Goal: Information Seeking & Learning: Learn about a topic

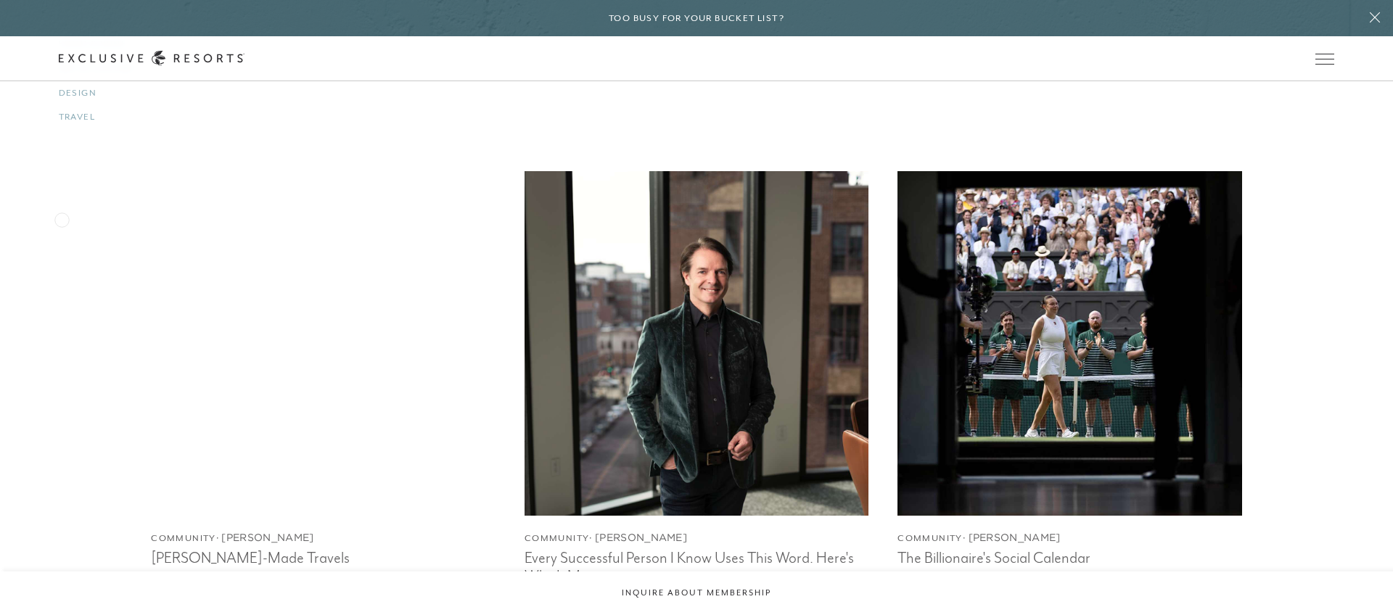
scroll to position [2147, 0]
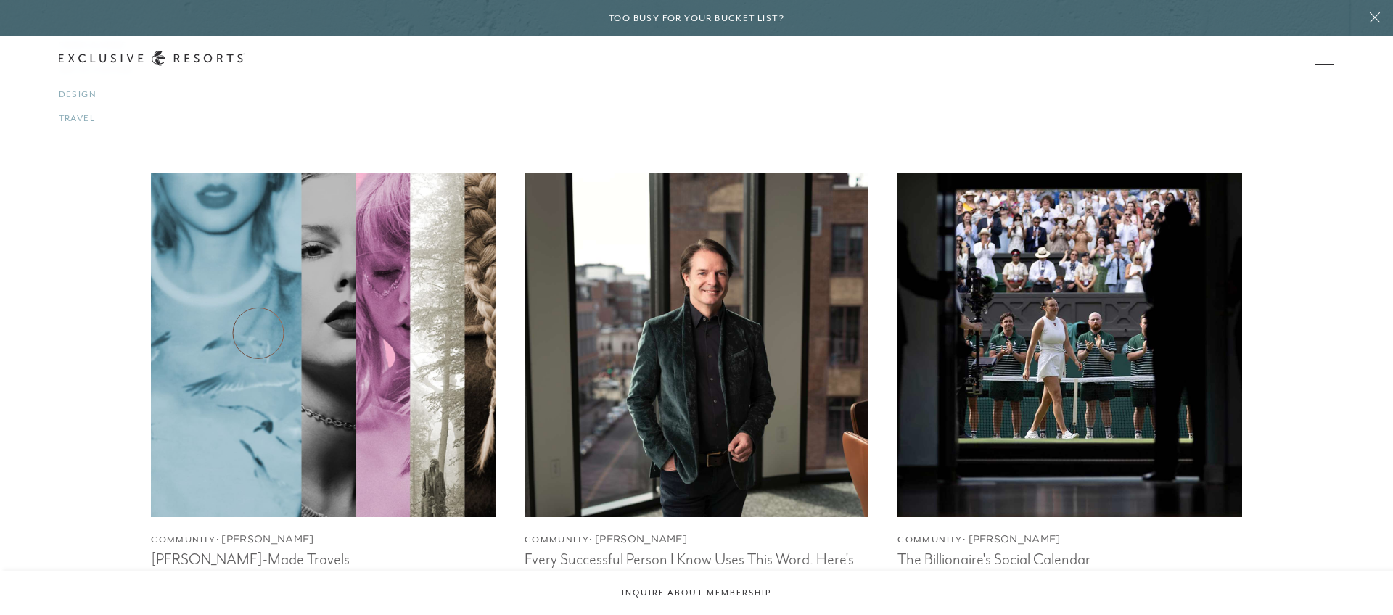
click at [258, 333] on img at bounding box center [322, 344] width 379 height 379
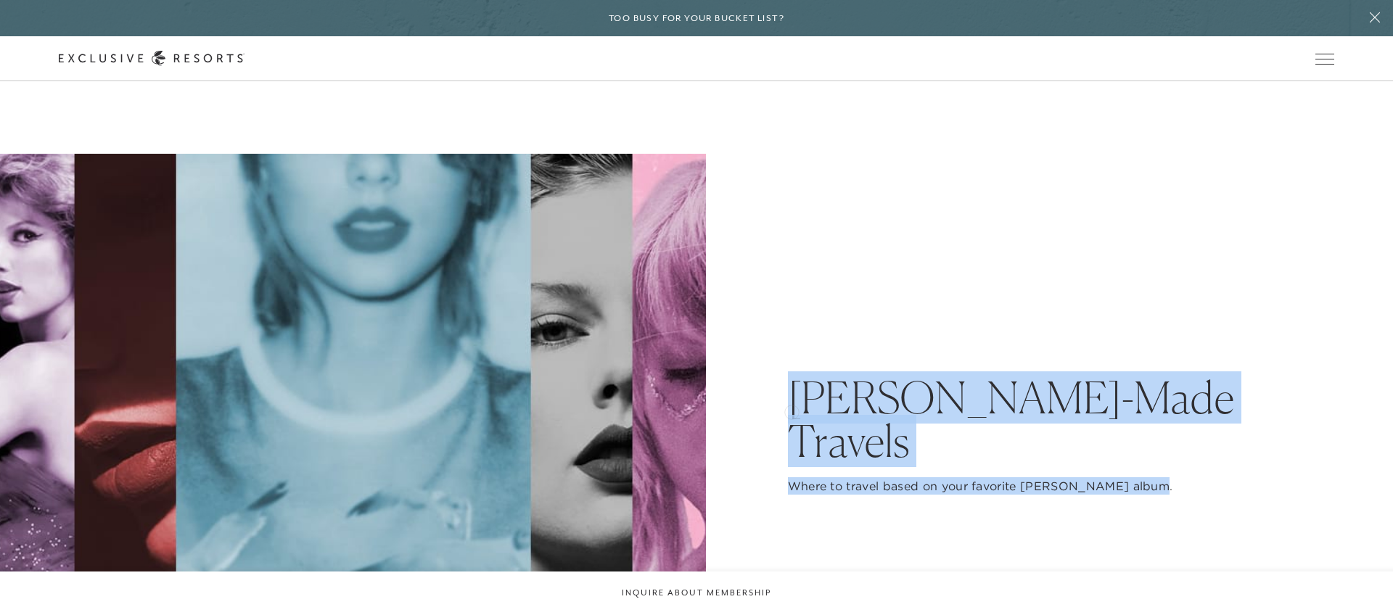
drag, startPoint x: 1149, startPoint y: 464, endPoint x: 789, endPoint y: 411, distance: 363.7
click at [789, 411] on div "[PERSON_NAME]-Made Travels Where to travel based on your favorite [PERSON_NAME]…" at bounding box center [1061, 507] width 547 height 262
copy div "[PERSON_NAME]-Made Travels Where to travel based on your favorite [PERSON_NAME]…"
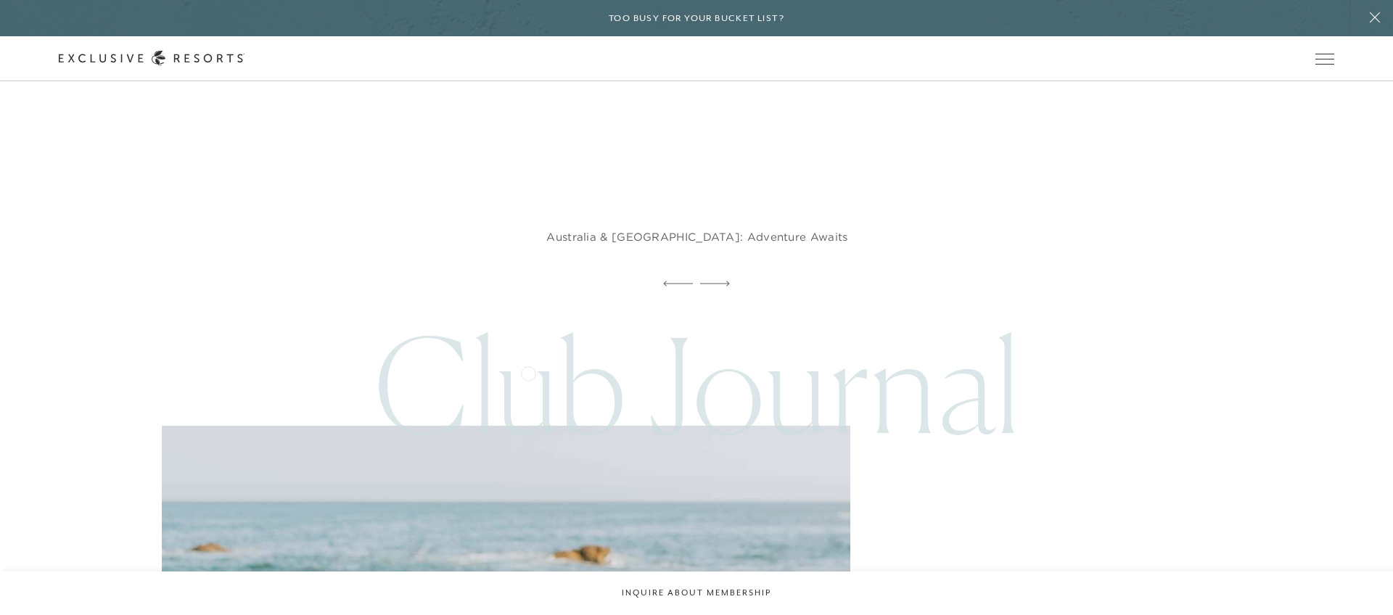
scroll to position [11955, 0]
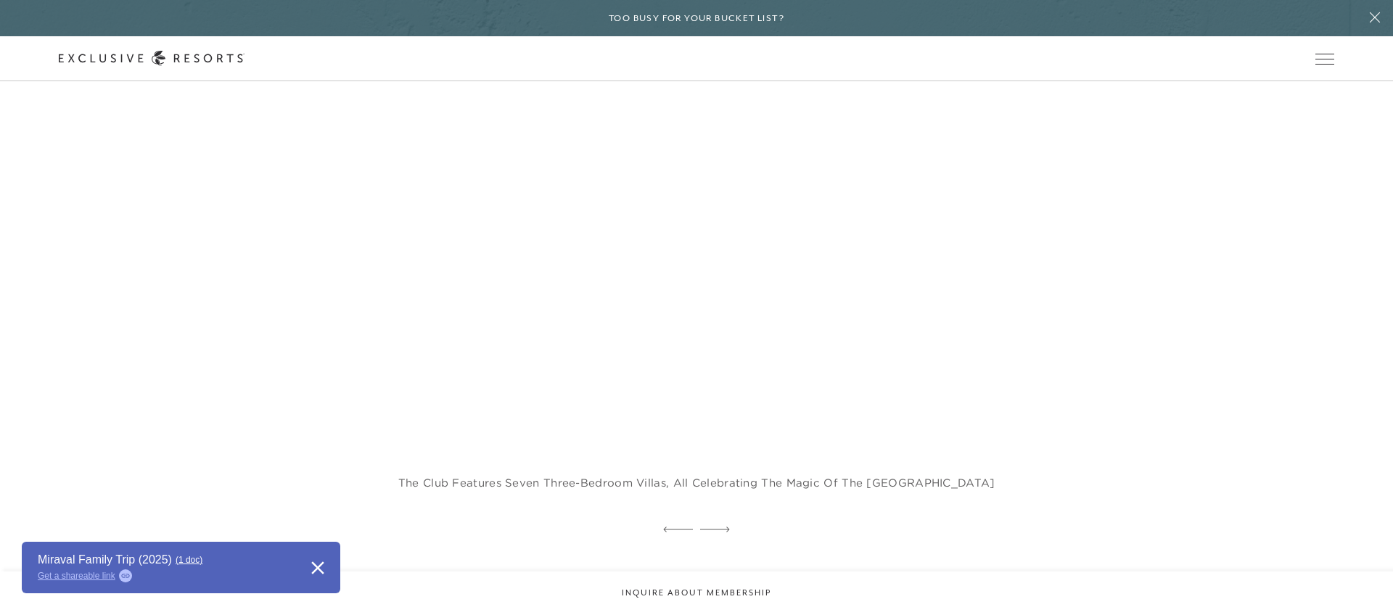
scroll to position [1177, 0]
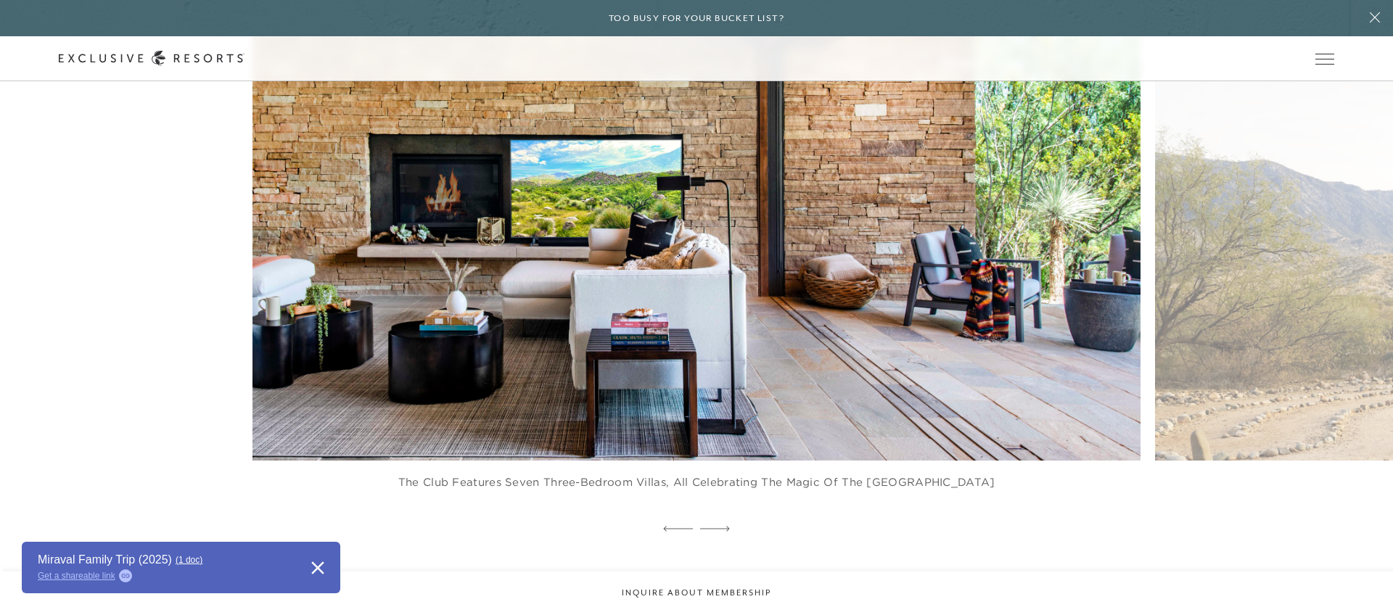
click at [314, 443] on figure "The Club features seven three-bedroom villas, all celebrating the magic of the …" at bounding box center [696, 216] width 888 height 604
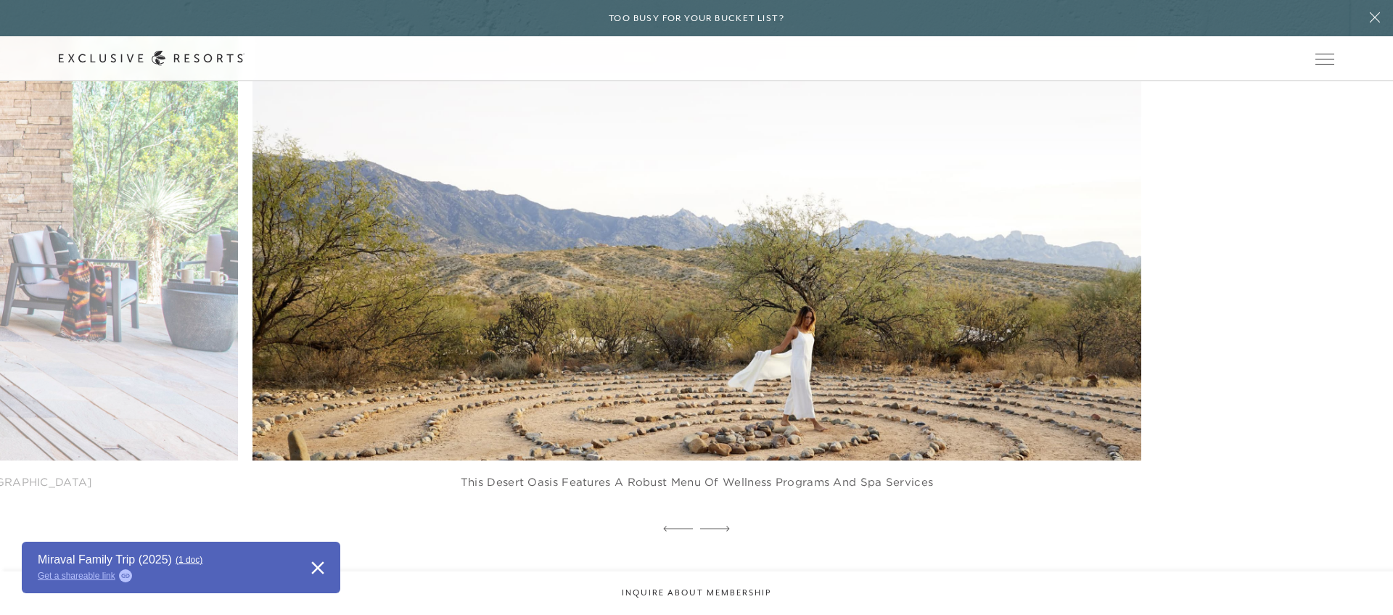
click at [310, 453] on figure "This desert oasis features a robust menu of wellness programs and spa services" at bounding box center [696, 216] width 888 height 604
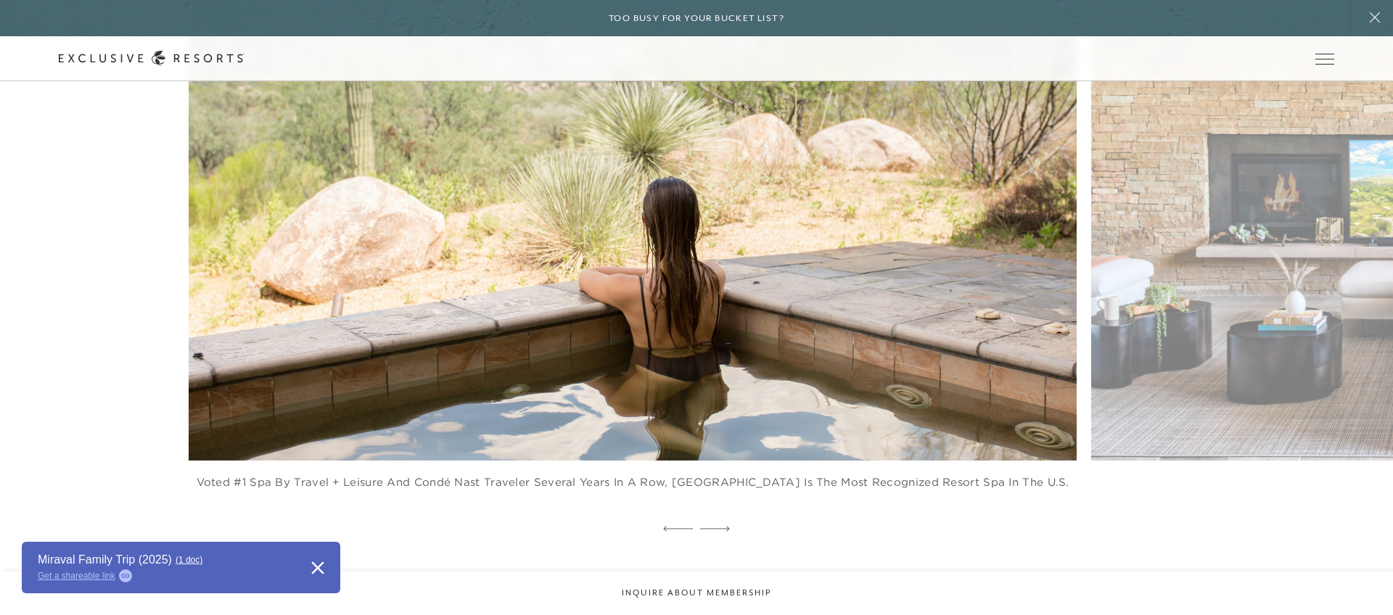
click at [255, 506] on figure "Voted #1 Spa by Travel + Leisure and Condé Nast Traveler several years in a row…" at bounding box center [633, 216] width 888 height 604
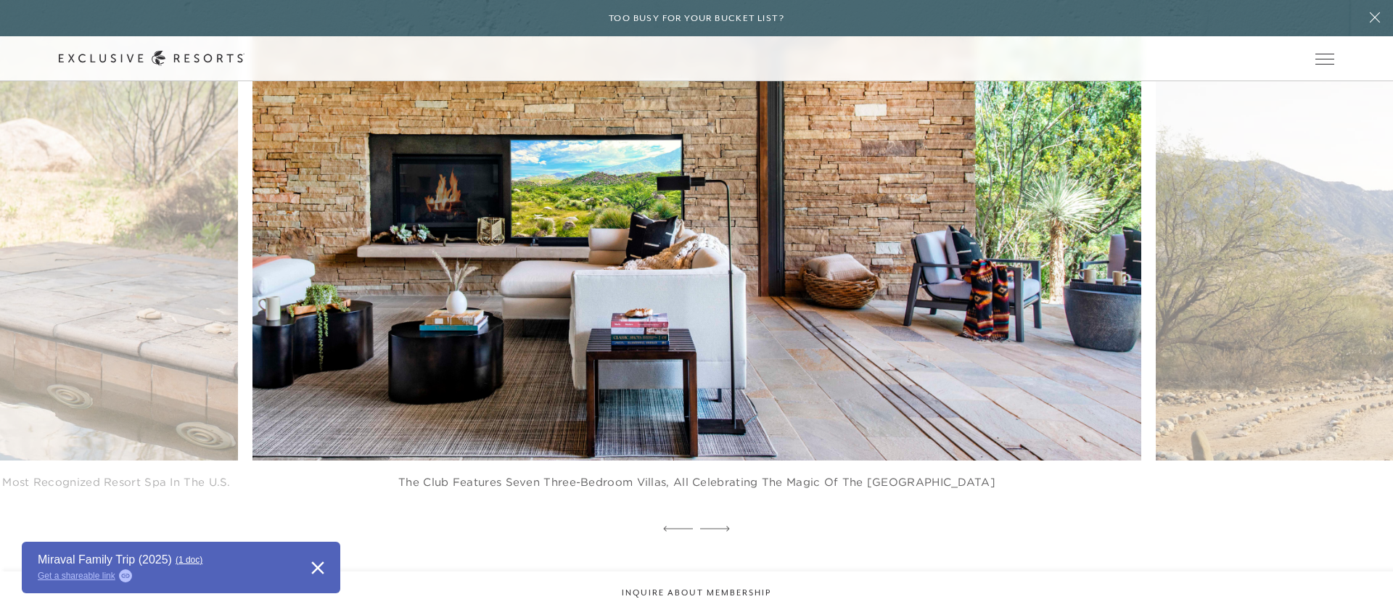
click at [314, 502] on figure "The Club features seven three-bedroom villas, all celebrating the magic of the …" at bounding box center [696, 216] width 888 height 604
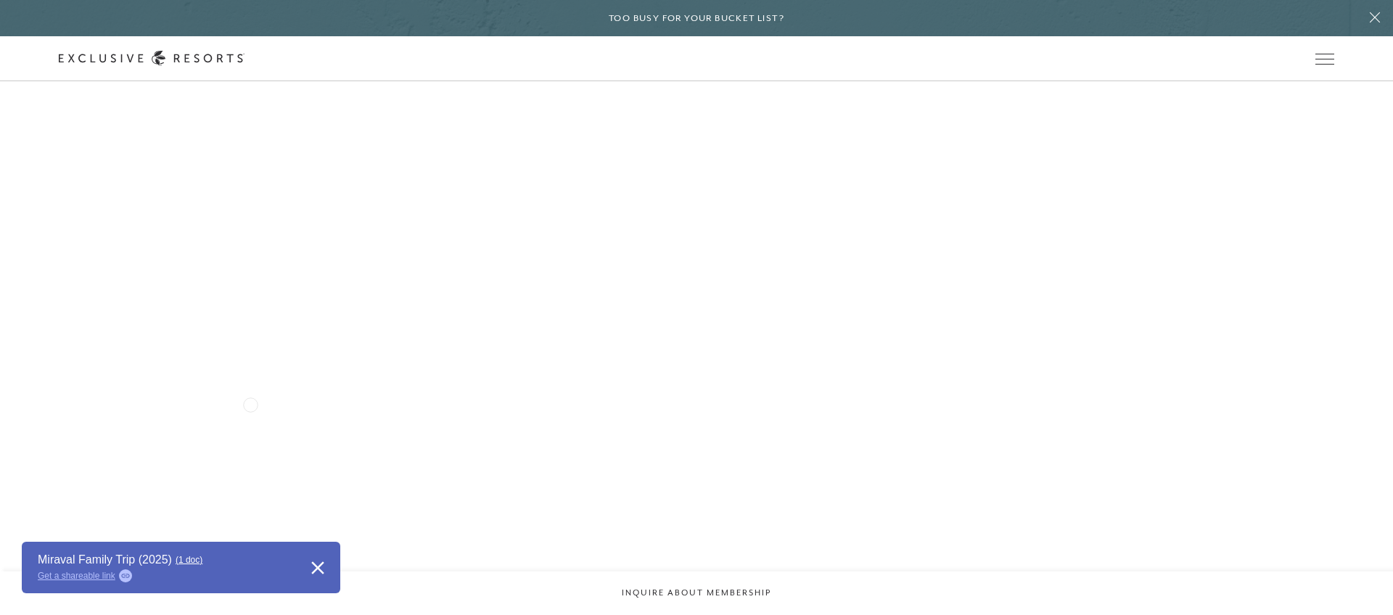
scroll to position [2800, 0]
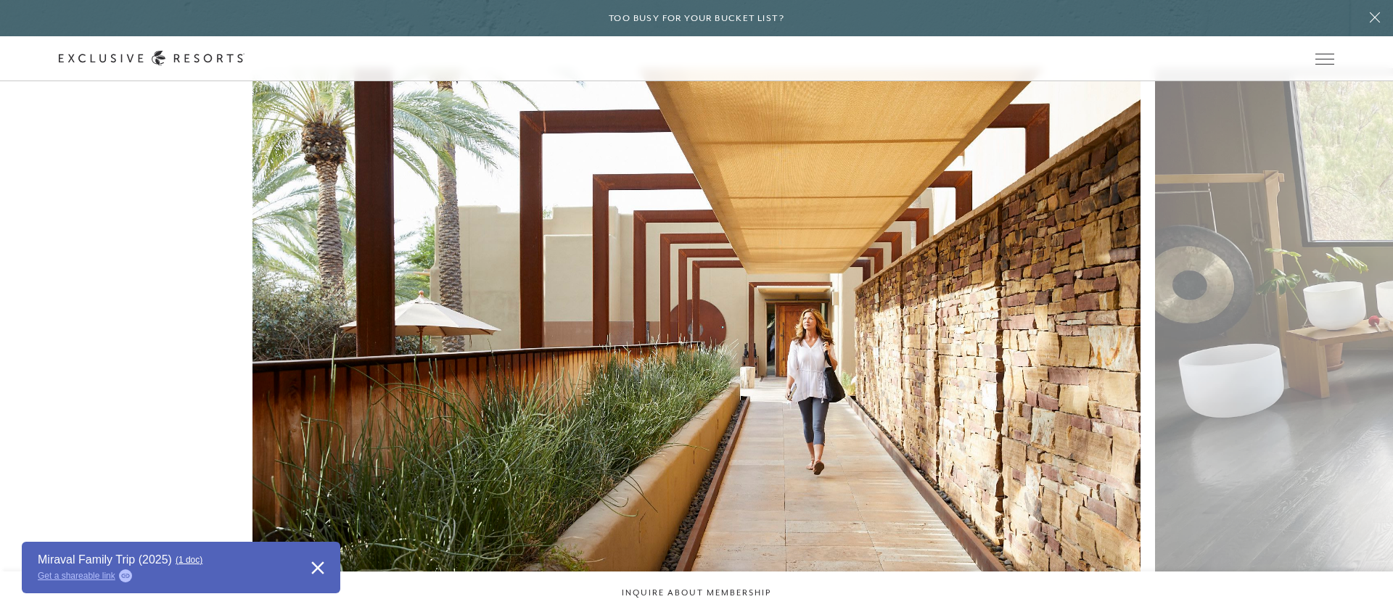
click at [384, 488] on figure "Miraval has a way of meeting you where you are" at bounding box center [696, 370] width 888 height 604
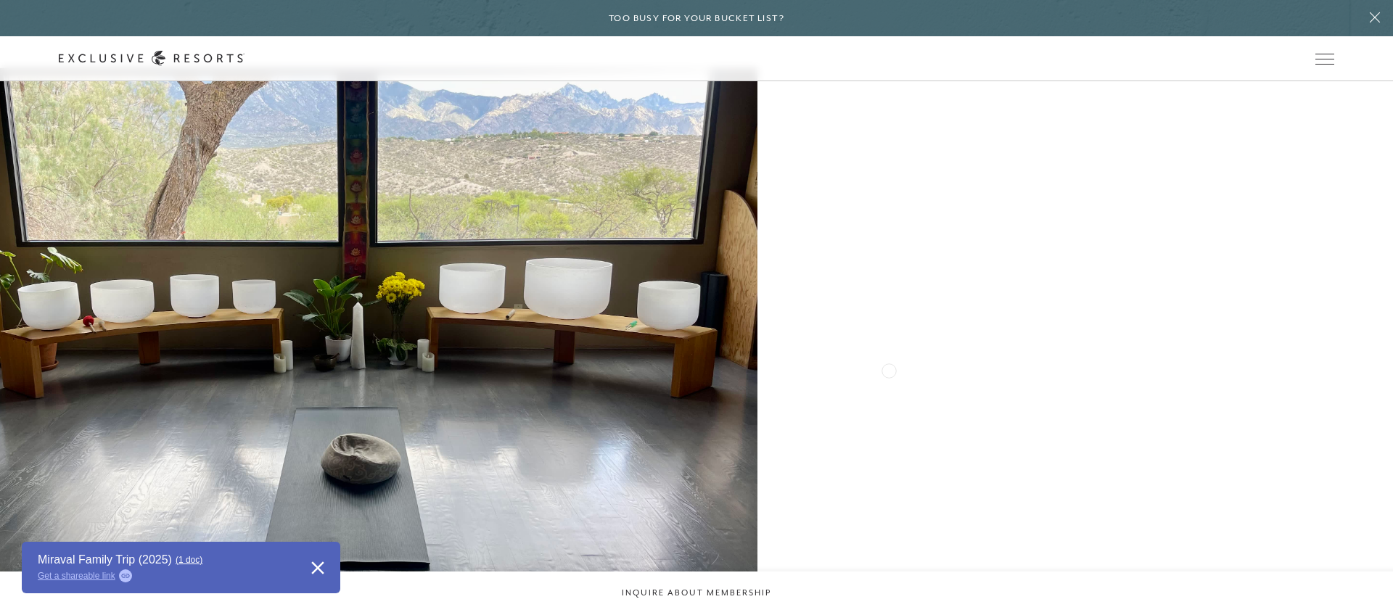
click at [247, 539] on figure "Seamless itineraries, soulful discoveries" at bounding box center [313, 370] width 888 height 604
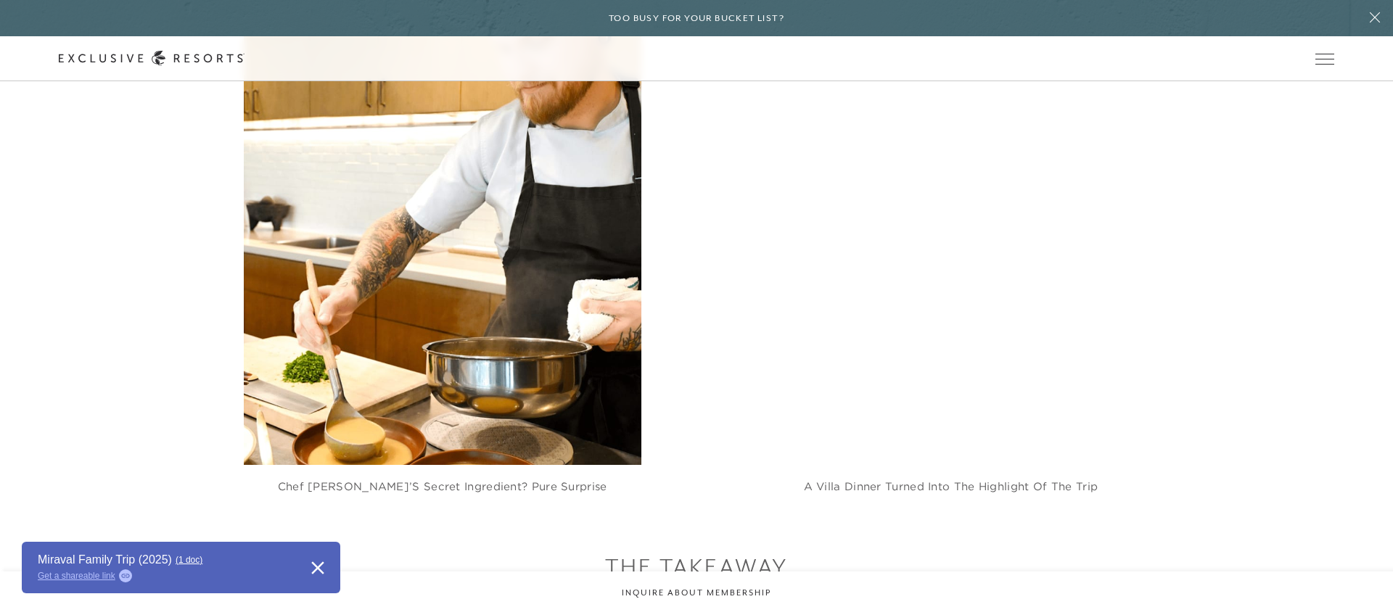
scroll to position [3739, 0]
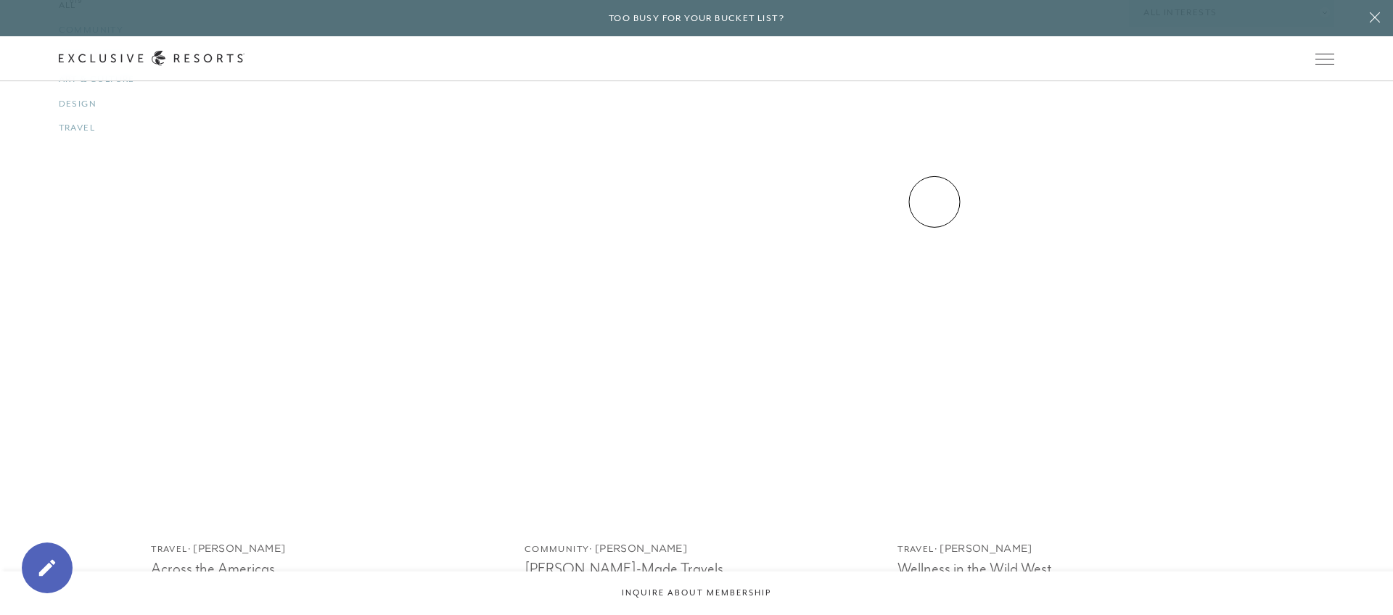
scroll to position [2129, 0]
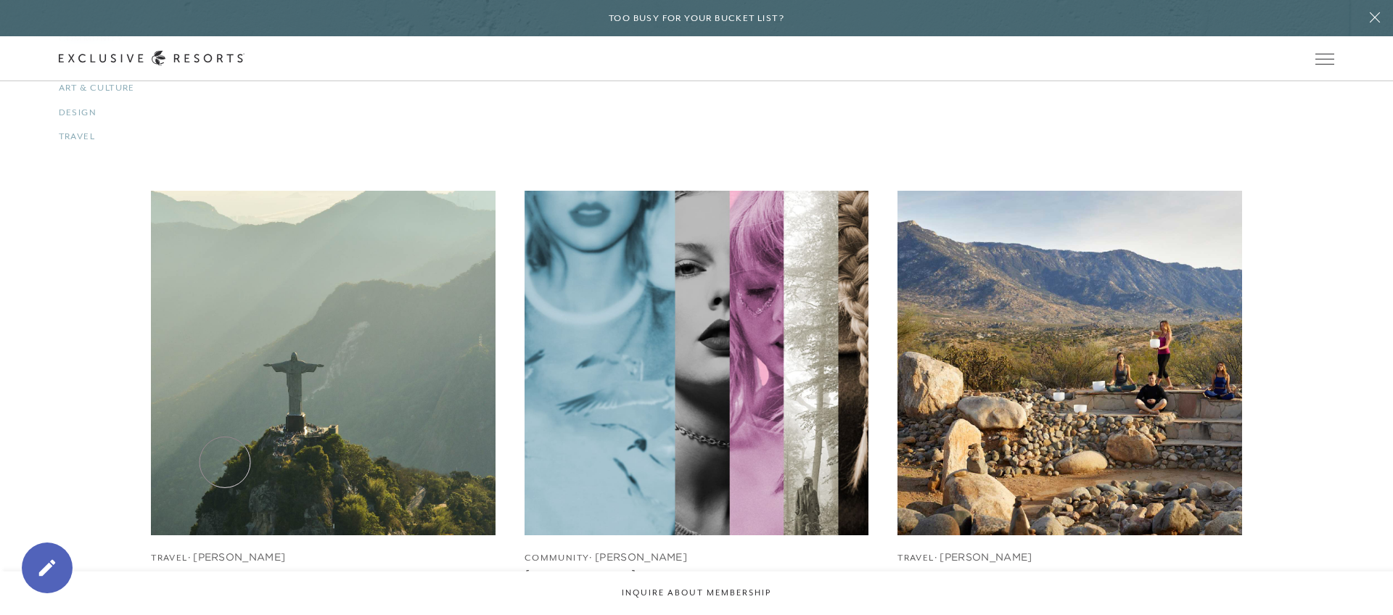
click at [225, 462] on img at bounding box center [322, 362] width 379 height 379
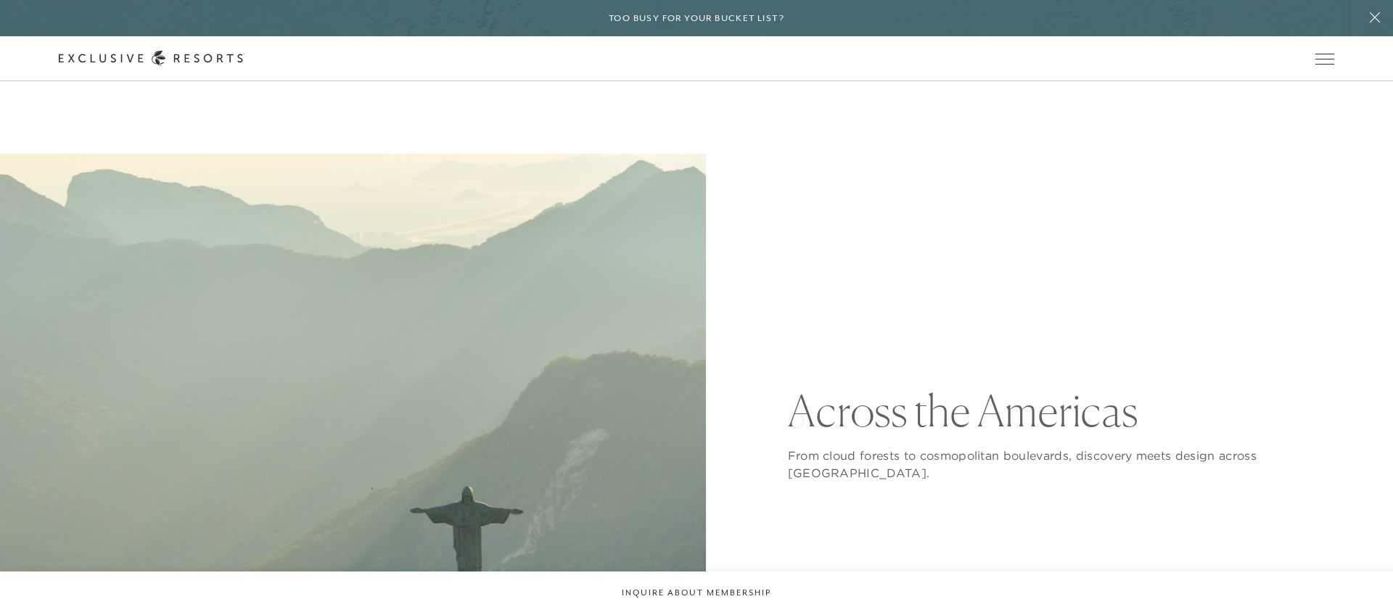
drag, startPoint x: 887, startPoint y: 477, endPoint x: 796, endPoint y: 419, distance: 107.7
click at [796, 419] on div "Across the Americas From cloud forests to cosmopolitan boulevards, discovery me…" at bounding box center [1061, 507] width 547 height 236
copy div "Across the Americas From cloud forests to cosmopolitan boulevards, discovery me…"
